Goal: Task Accomplishment & Management: Complete application form

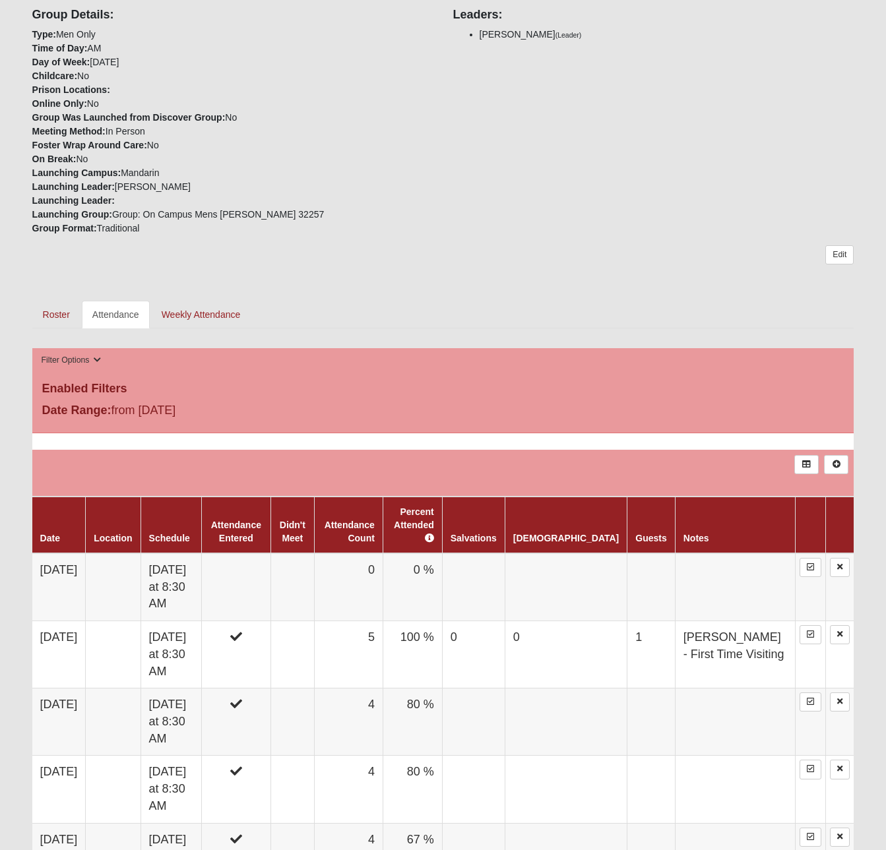
scroll to position [327, 0]
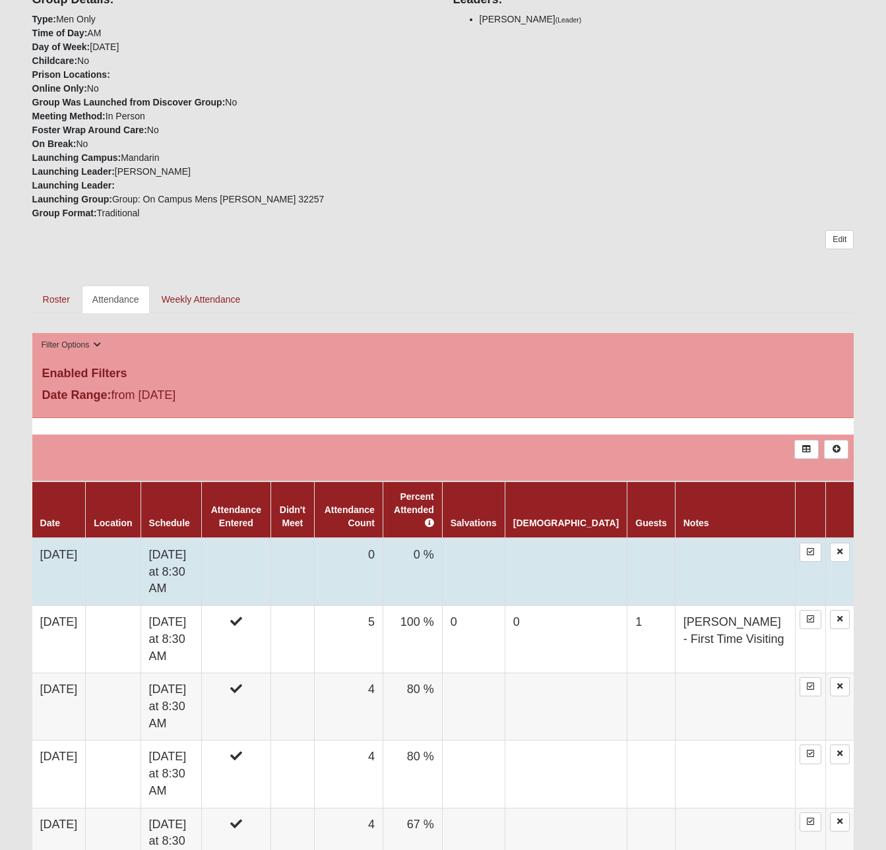
click at [271, 555] on td at bounding box center [236, 572] width 69 height 68
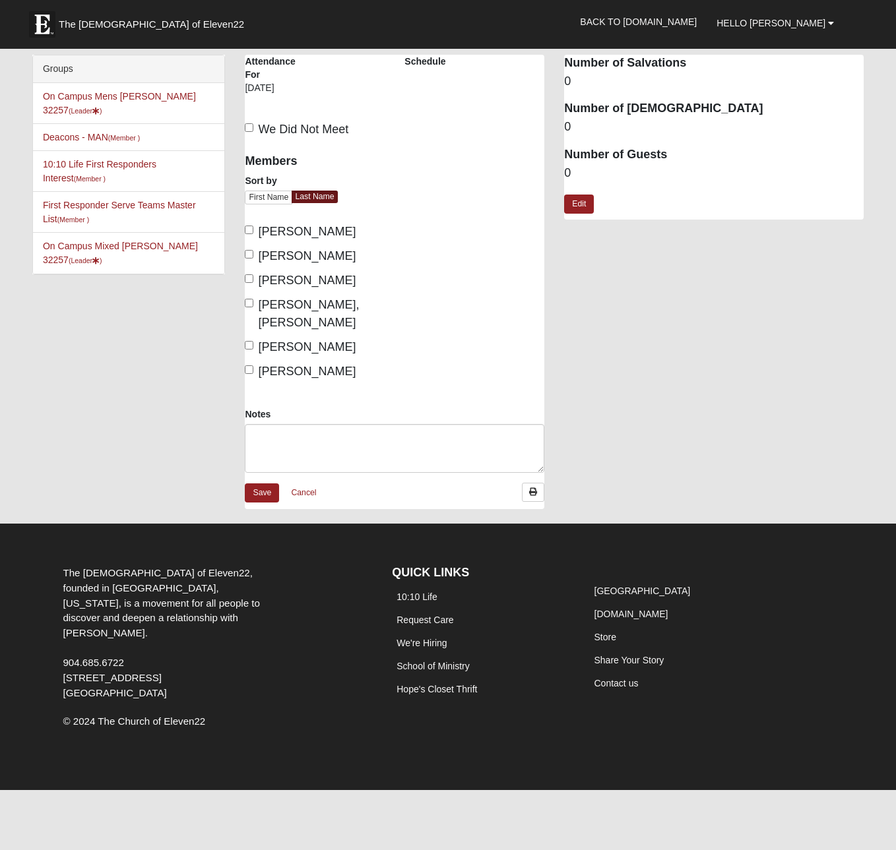
click at [269, 238] on span "Burkhart, Dana" at bounding box center [307, 231] width 98 height 13
click at [253, 234] on input "Burkhart, Dana" at bounding box center [249, 230] width 9 height 9
checkbox input "true"
click at [276, 259] on span "Hoffstatter, John" at bounding box center [307, 255] width 98 height 13
click at [253, 259] on input "Hoffstatter, John" at bounding box center [249, 254] width 9 height 9
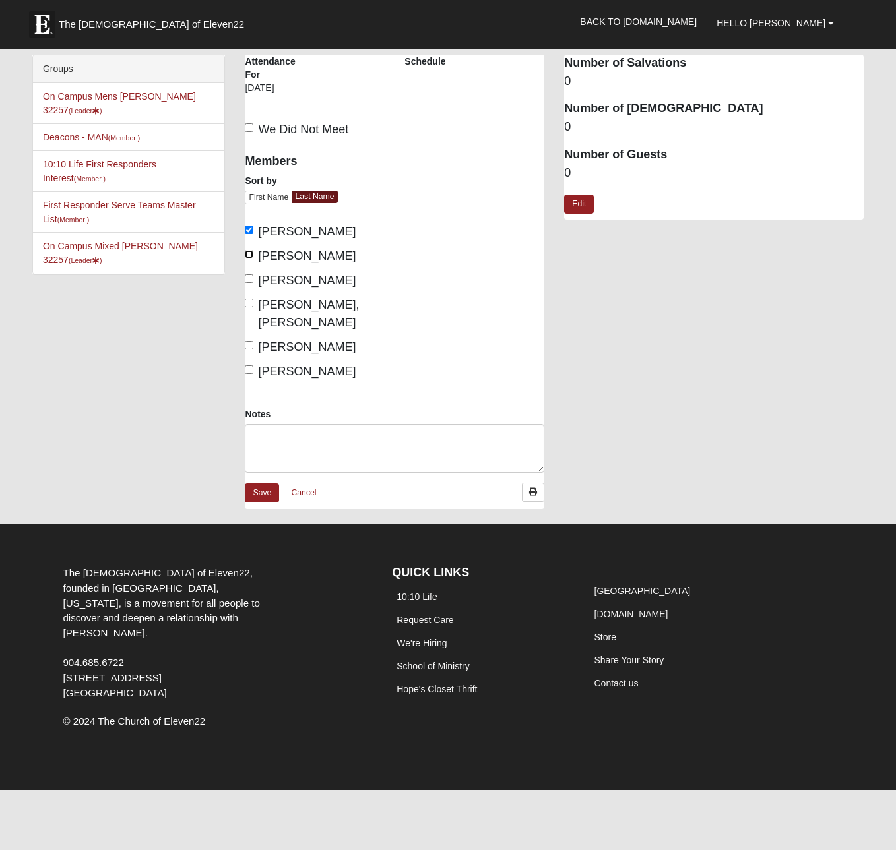
checkbox input "true"
click at [272, 277] on span "Joiner, Phil" at bounding box center [307, 280] width 98 height 13
click at [253, 277] on input "Joiner, Phil" at bounding box center [249, 278] width 9 height 9
checkbox input "true"
click at [280, 302] on span "Lawson Jr, Willie" at bounding box center [308, 313] width 101 height 31
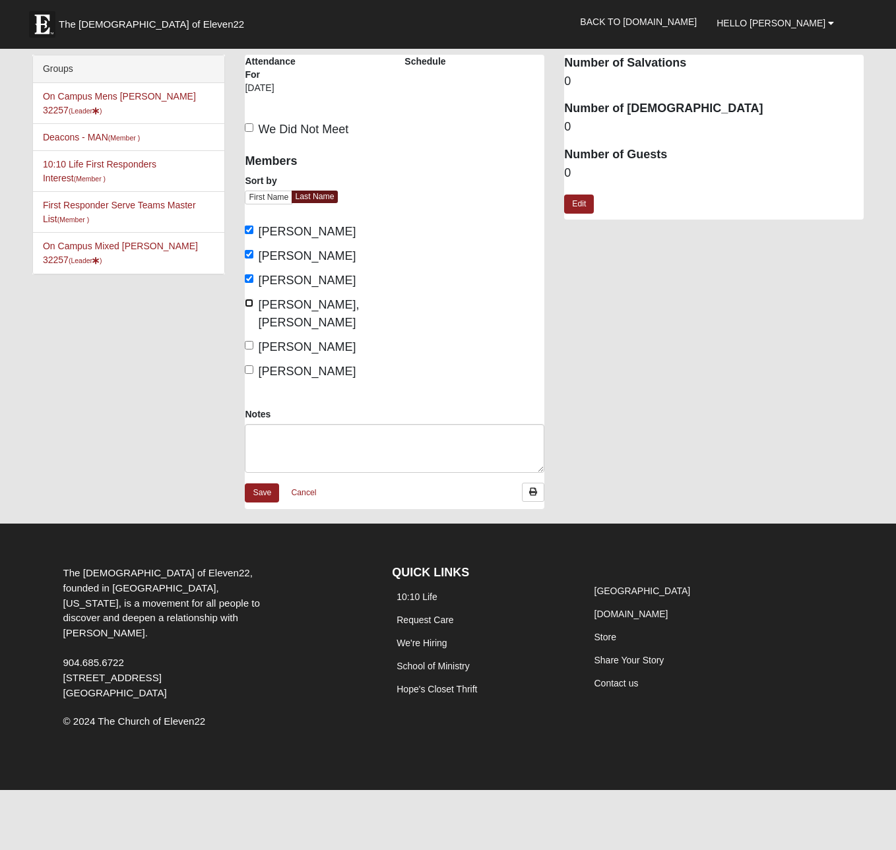
click at [253, 302] on input "Lawson Jr, Willie" at bounding box center [249, 303] width 9 height 9
checkbox input "true"
click at [280, 340] on span "Pelton, Blake" at bounding box center [307, 346] width 98 height 13
click at [253, 341] on input "Pelton, Blake" at bounding box center [249, 345] width 9 height 9
checkbox input "true"
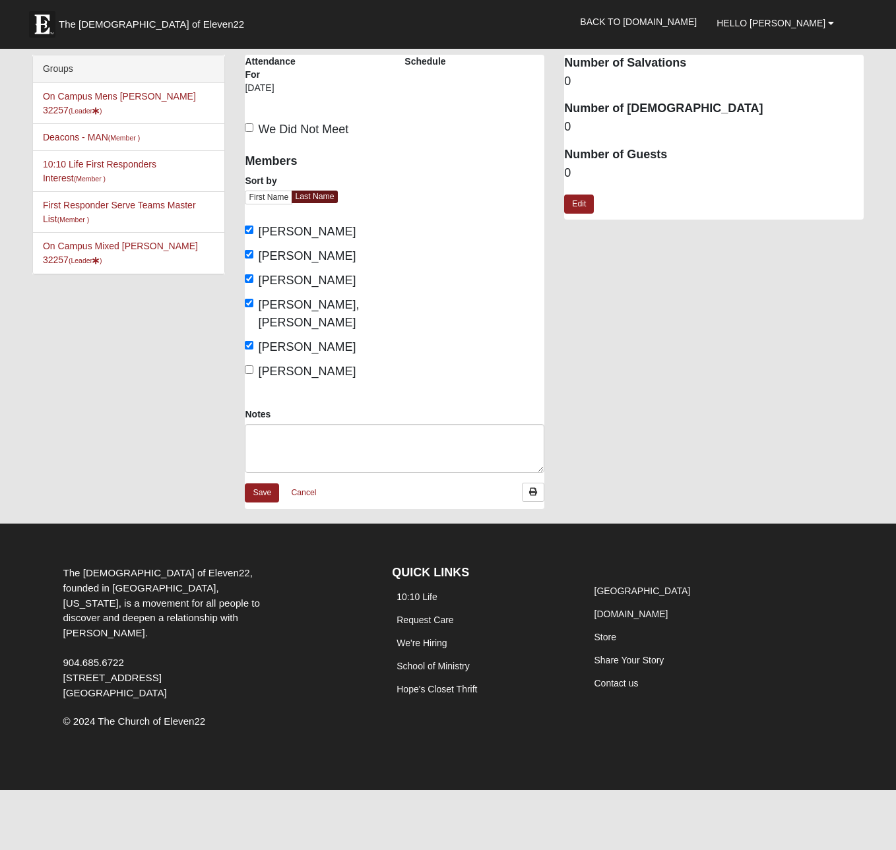
click at [284, 365] on span "Wallace, John" at bounding box center [307, 371] width 98 height 13
click at [253, 366] on input "Wallace, John" at bounding box center [249, 370] width 9 height 9
checkbox input "true"
click at [259, 484] on link "Save" at bounding box center [262, 493] width 34 height 19
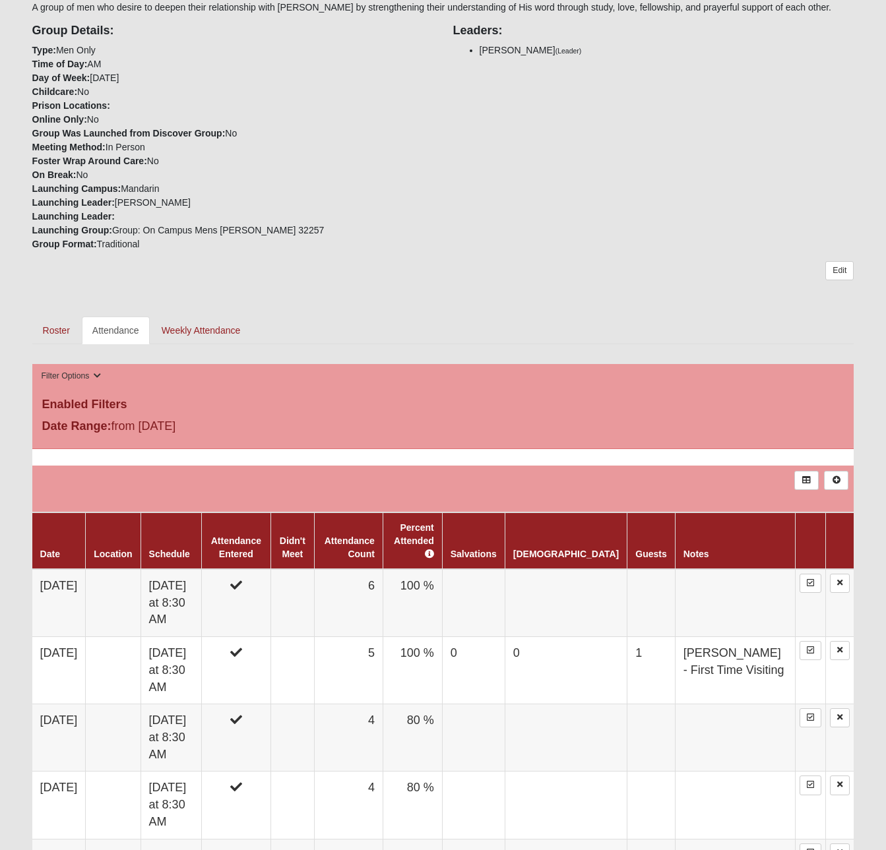
scroll to position [298, 0]
